Goal: Transaction & Acquisition: Download file/media

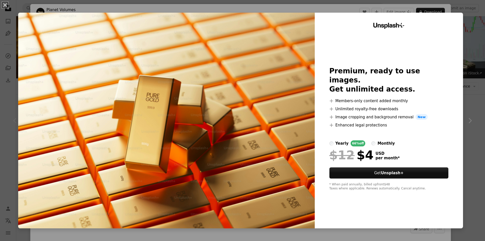
click at [464, 104] on div "An X shape Unsplash+ Premium, ready to use images. Get unlimited access. A plus…" at bounding box center [242, 120] width 485 height 241
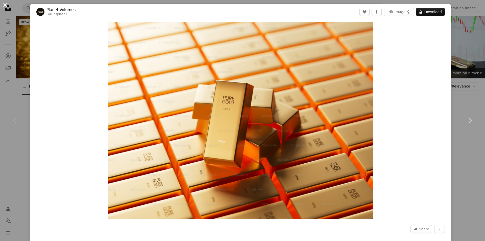
click at [4, 7] on button "An X shape" at bounding box center [5, 5] width 6 height 6
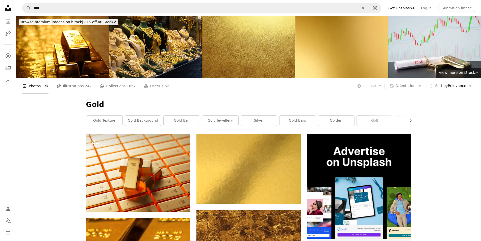
click at [8, 7] on icon "Unsplash logo Unsplash Home" at bounding box center [8, 8] width 10 height 10
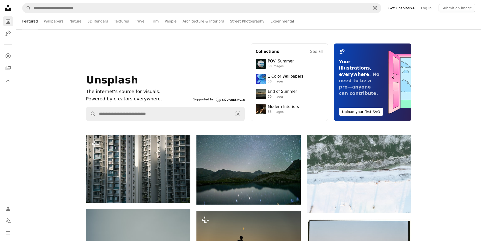
click at [104, 81] on span "Unsplash" at bounding box center [112, 80] width 52 height 12
click at [50, 22] on link "Wallpapers" at bounding box center [53, 21] width 19 height 16
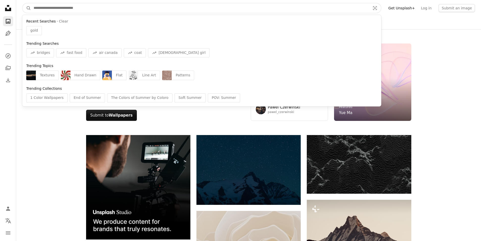
click at [42, 9] on input "Find visuals sitewide" at bounding box center [200, 8] width 338 height 10
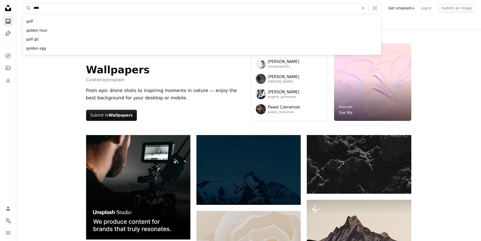
type input "****"
click at [22, 3] on button "A magnifying glass" at bounding box center [26, 8] width 9 height 10
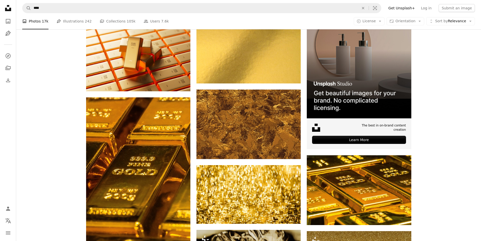
scroll to position [76, 0]
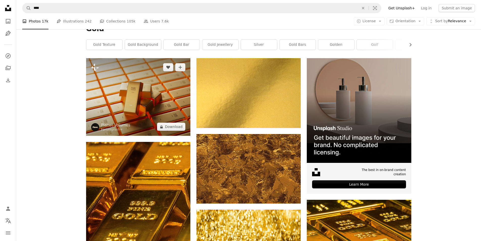
click at [128, 105] on img at bounding box center [138, 97] width 104 height 78
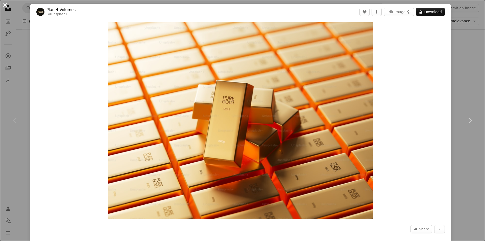
click at [4, 5] on button "An X shape" at bounding box center [5, 5] width 6 height 6
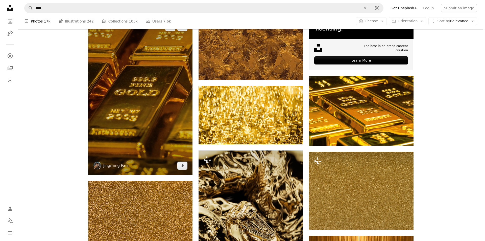
scroll to position [202, 0]
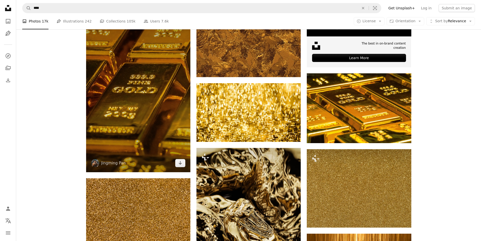
click at [152, 133] on img at bounding box center [138, 93] width 104 height 157
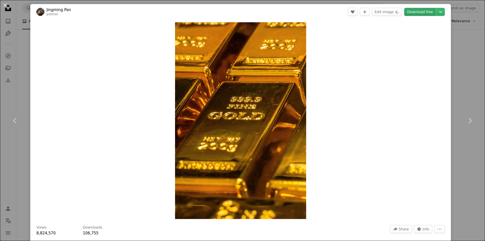
click at [418, 13] on link "Download free" at bounding box center [420, 12] width 32 height 8
